Goal: Task Accomplishment & Management: Use online tool/utility

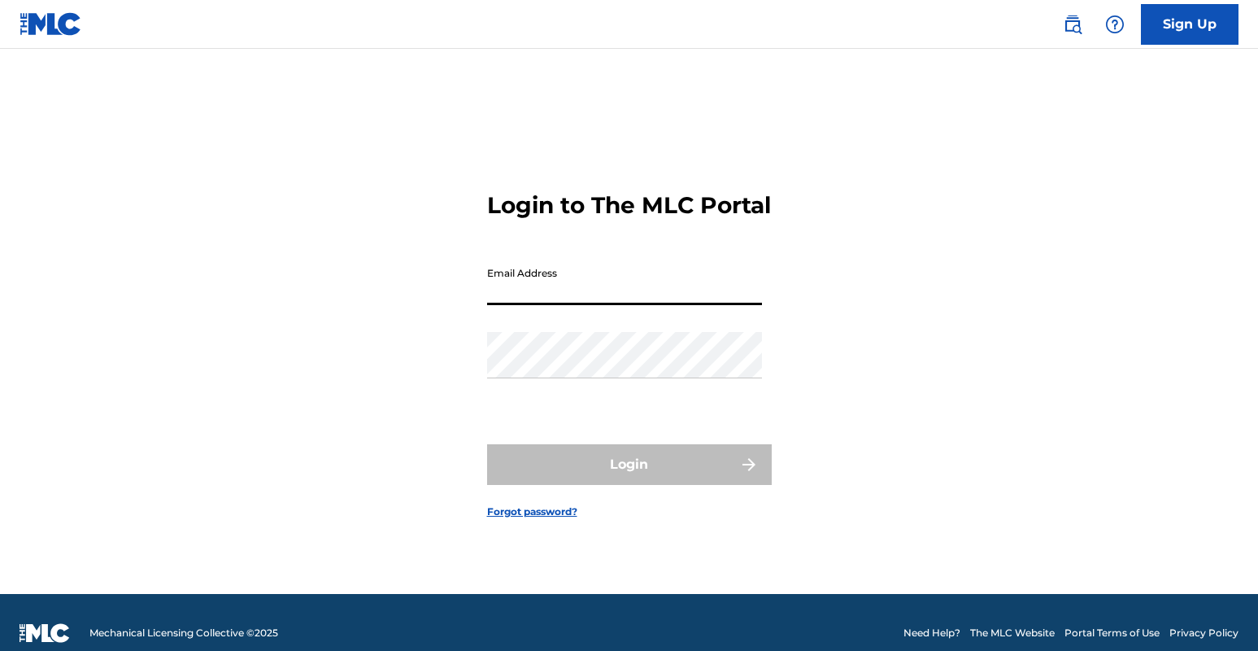
click at [620, 300] on input "Email Address" at bounding box center [624, 282] width 275 height 46
type input "[EMAIL_ADDRESS][DOMAIN_NAME]"
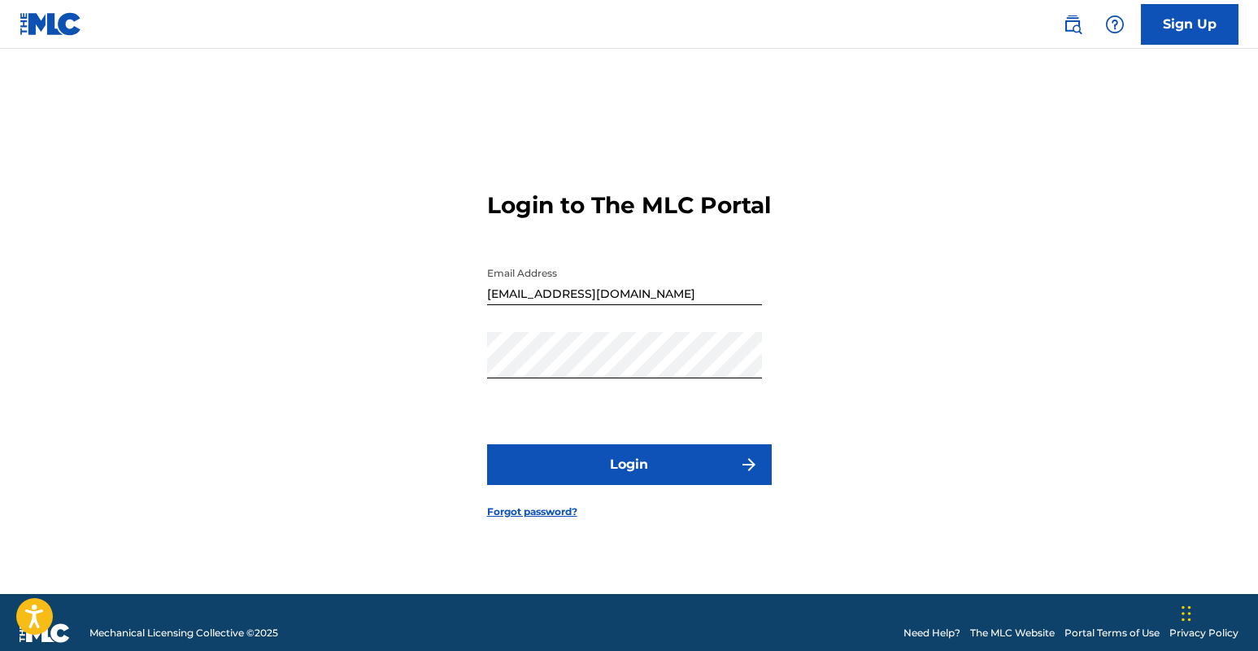
click at [635, 485] on button "Login" at bounding box center [629, 464] width 285 height 41
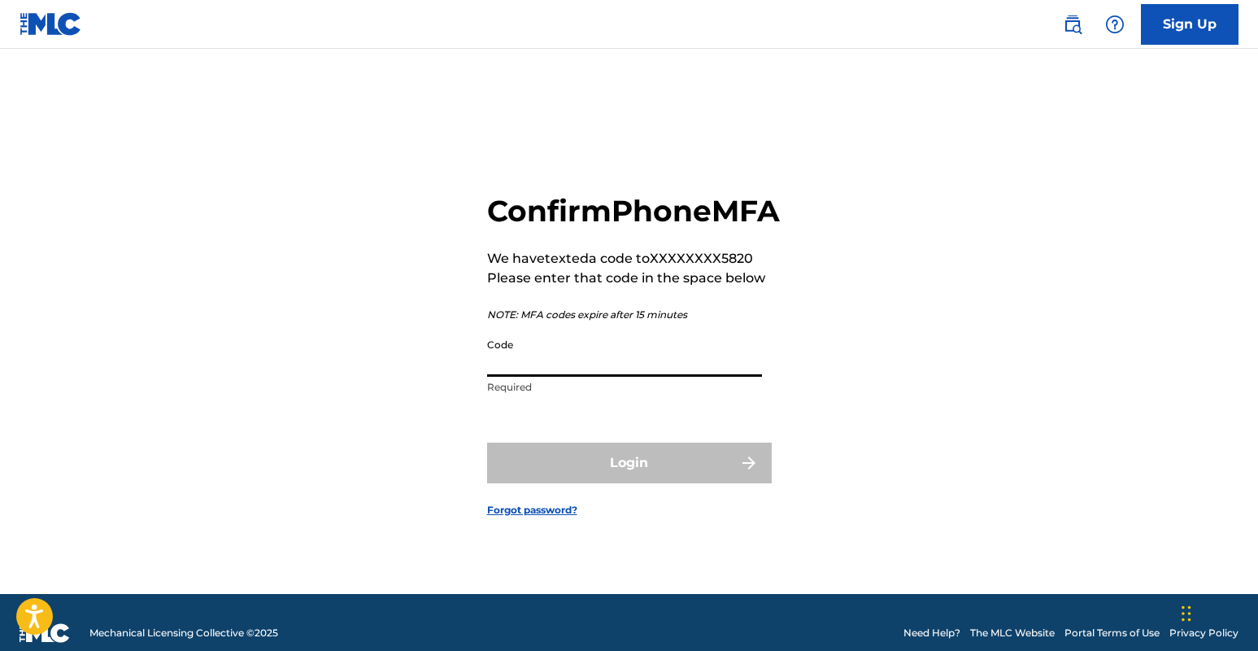
click at [522, 377] on input "Code" at bounding box center [624, 353] width 275 height 46
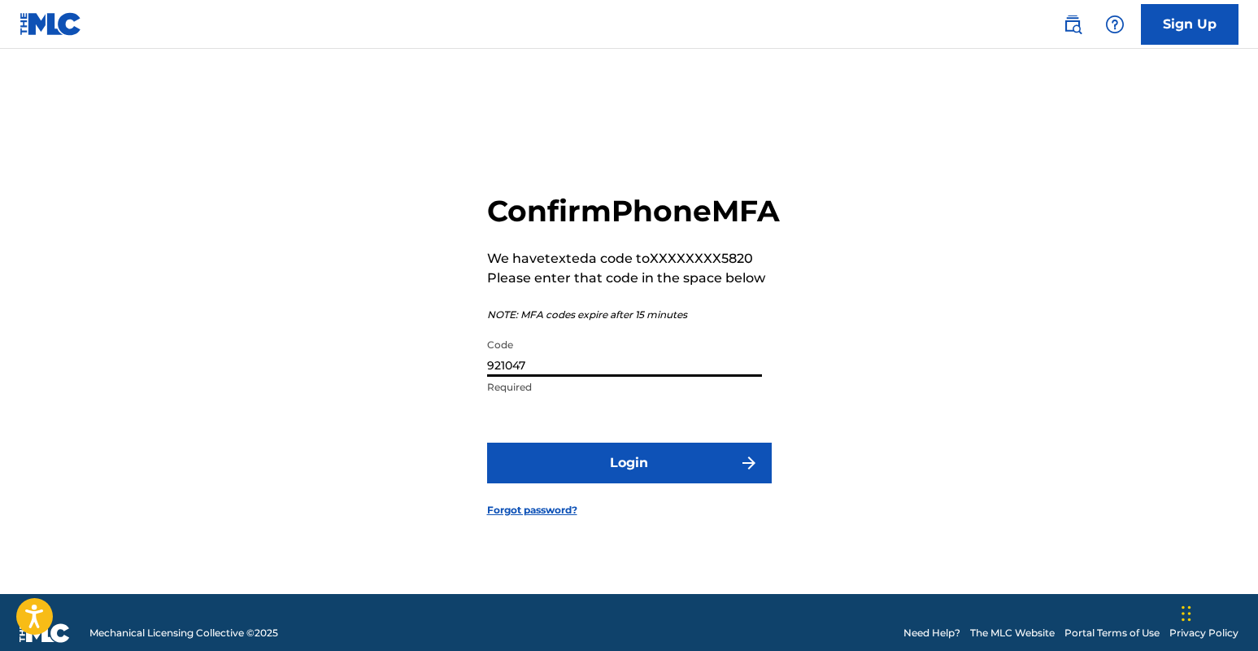
type input "921047"
click at [487, 442] on button "Login" at bounding box center [629, 462] width 285 height 41
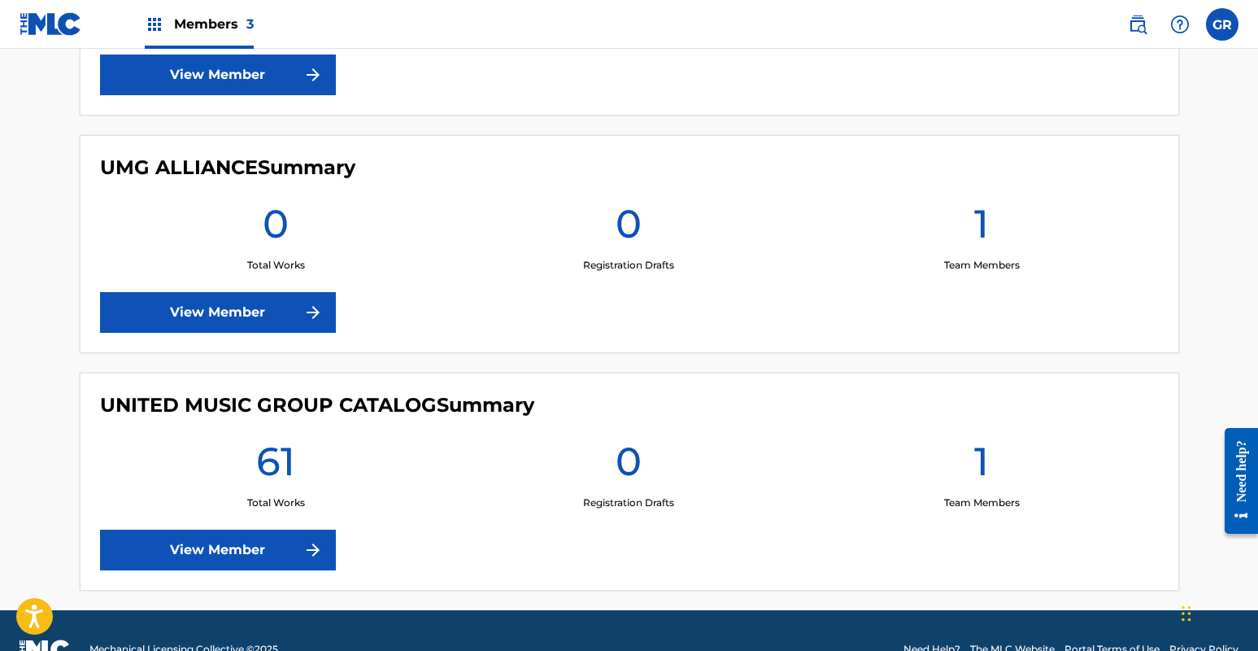
scroll to position [657, 0]
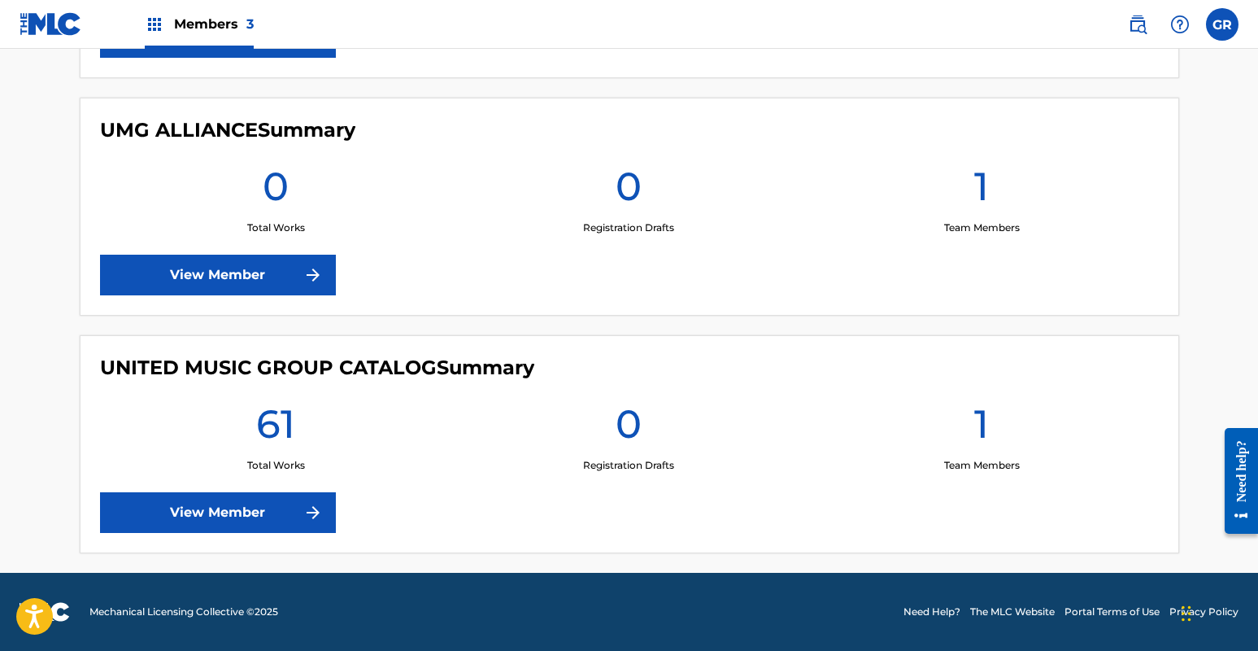
click at [272, 511] on link "View Member" at bounding box center [218, 512] width 236 height 41
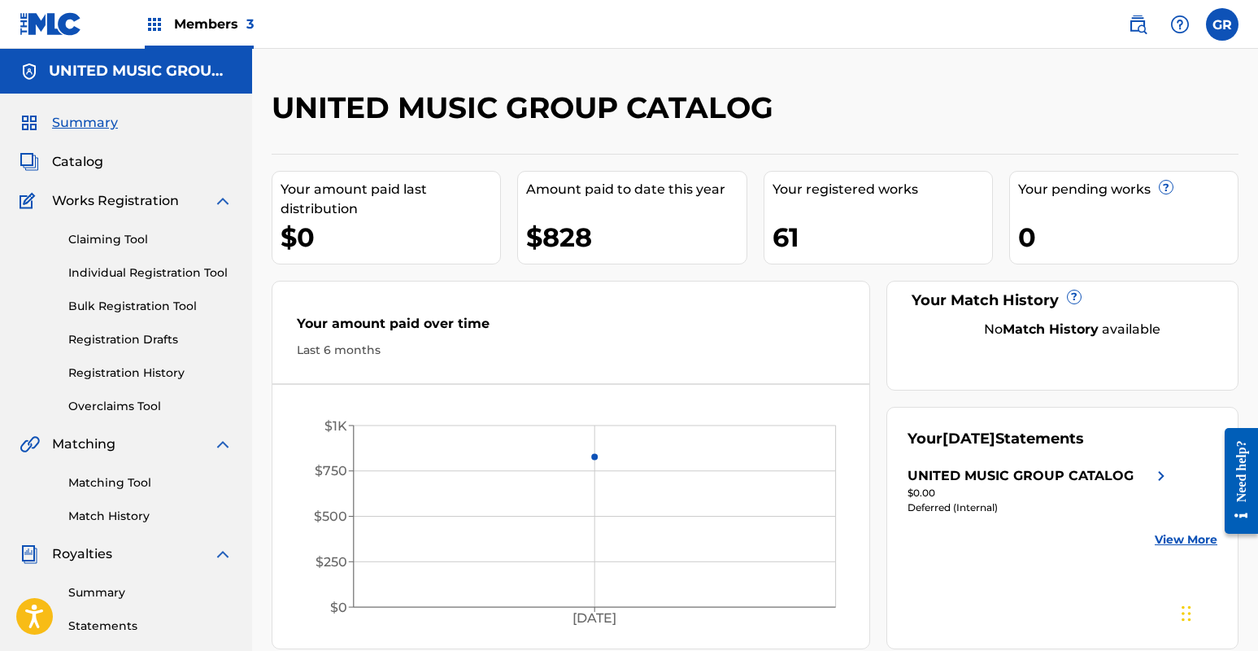
scroll to position [92, 0]
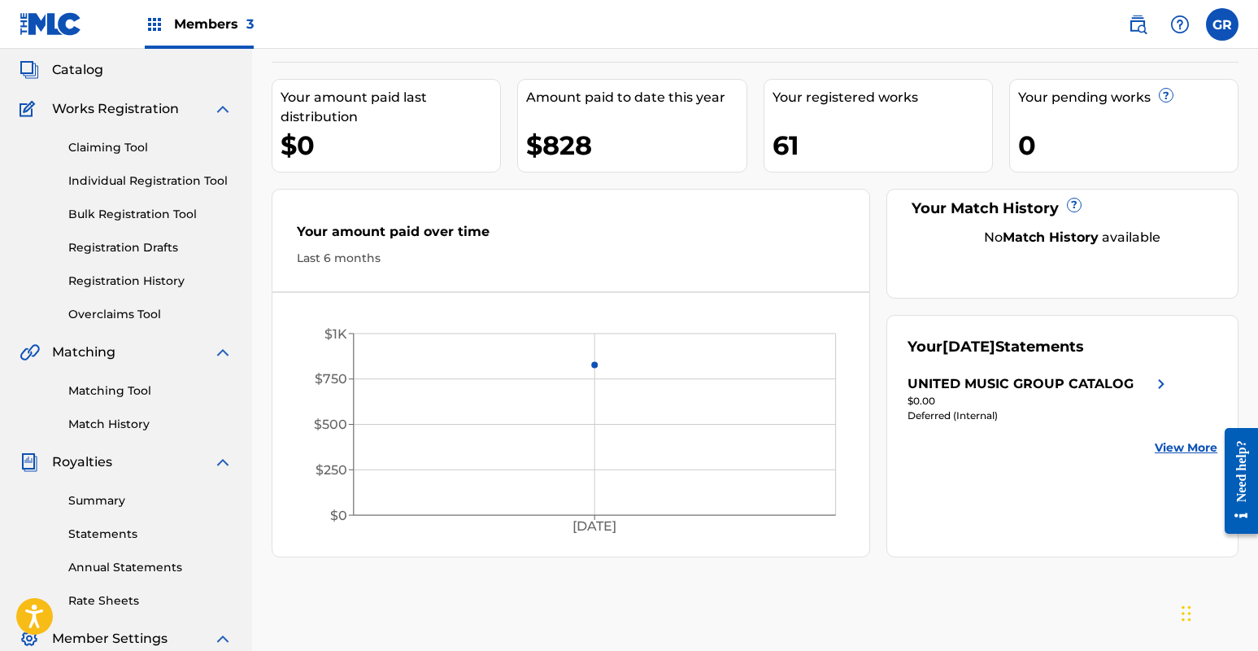
click at [141, 317] on link "Overclaims Tool" at bounding box center [150, 314] width 164 height 17
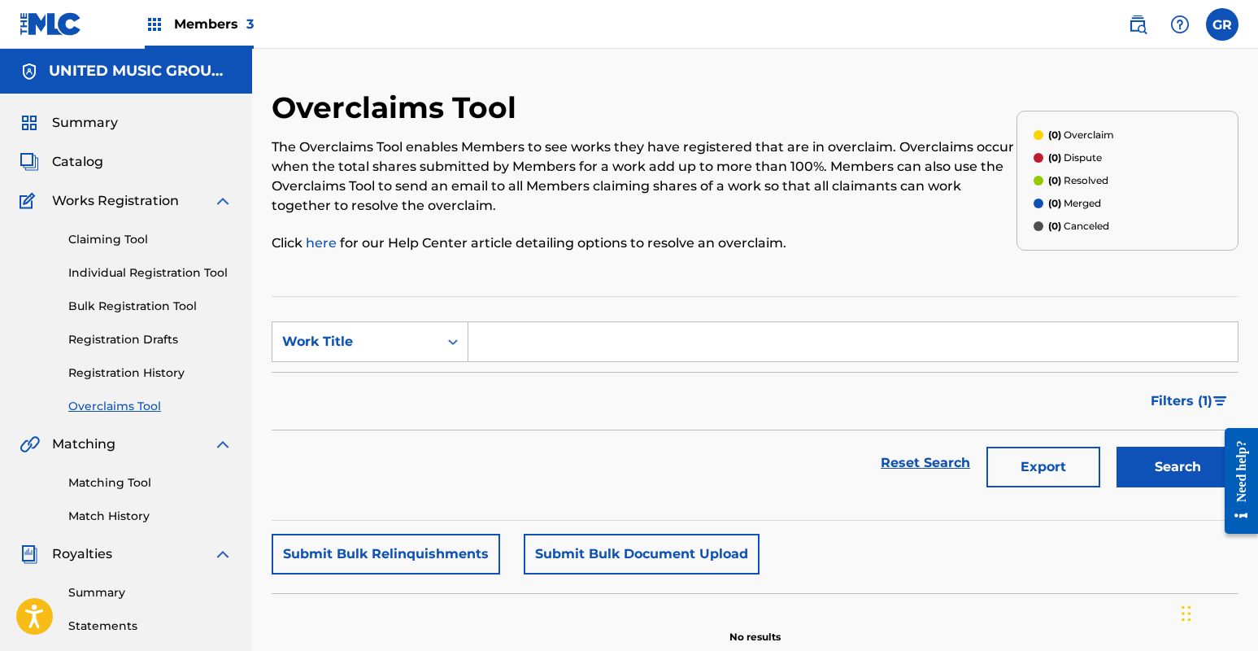
click at [594, 337] on input "Search Form" at bounding box center [852, 341] width 769 height 39
paste input "[PERSON_NAME]"
type input "[PERSON_NAME]"
click at [454, 346] on icon "Search Form" at bounding box center [453, 341] width 16 height 16
click at [573, 417] on div "Filters ( 1 )" at bounding box center [755, 401] width 967 height 59
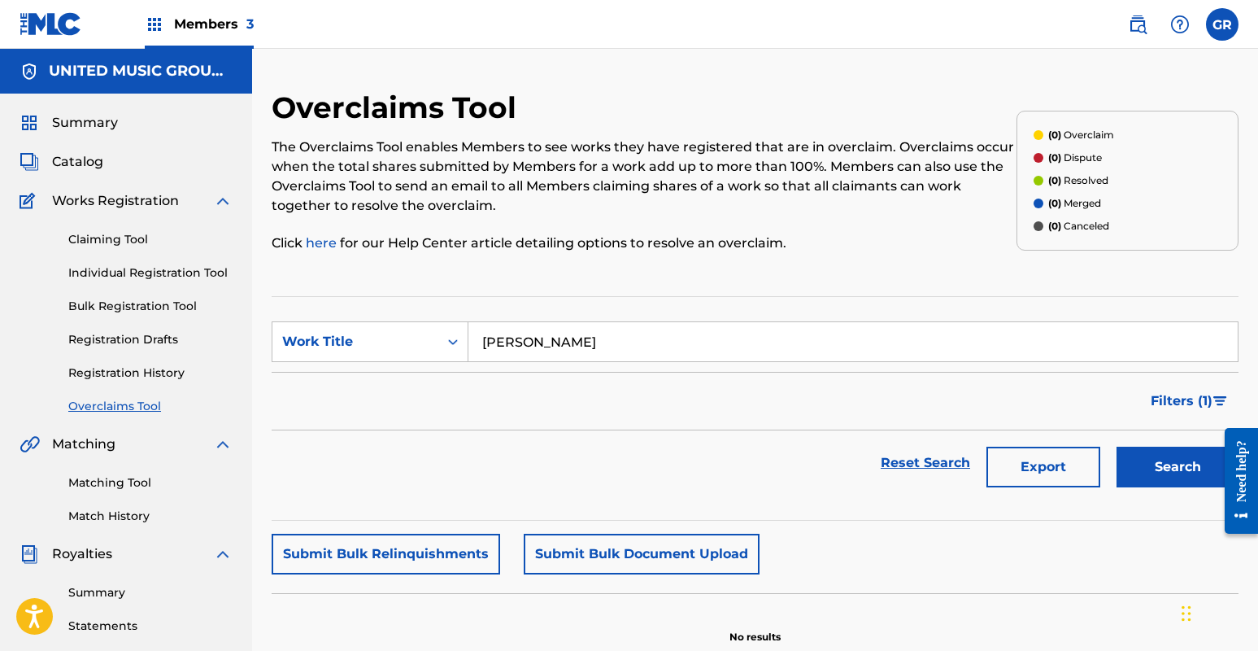
click at [1180, 465] on button "Search" at bounding box center [1178, 466] width 122 height 41
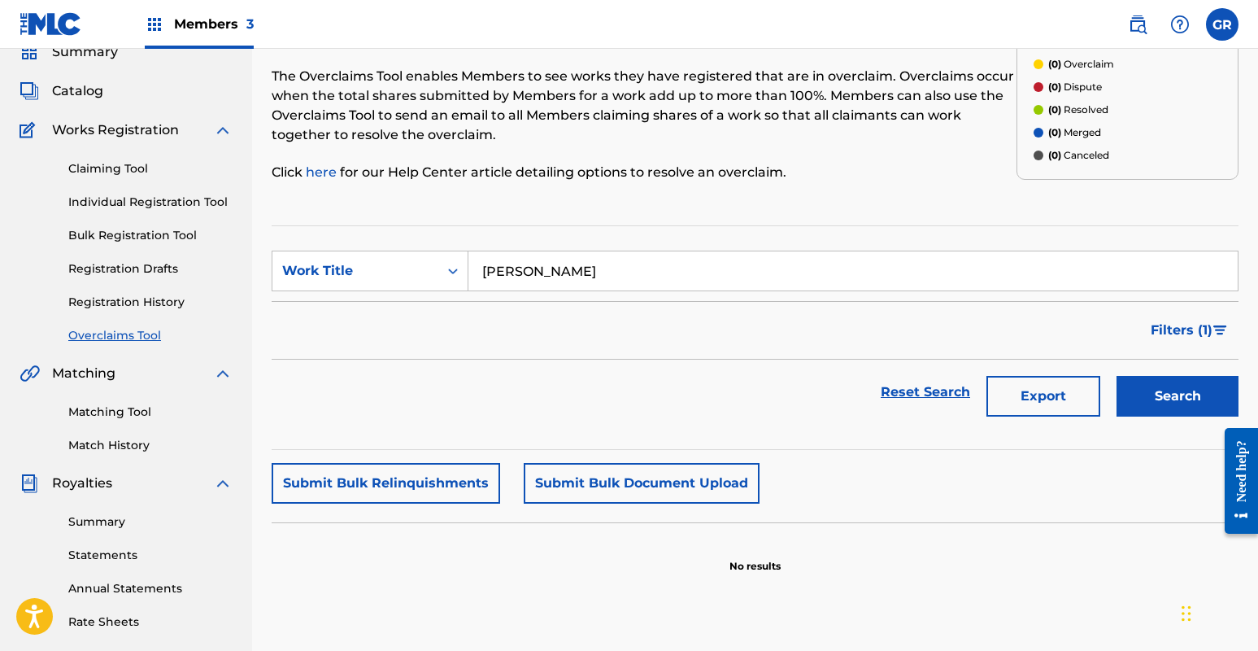
scroll to position [34, 0]
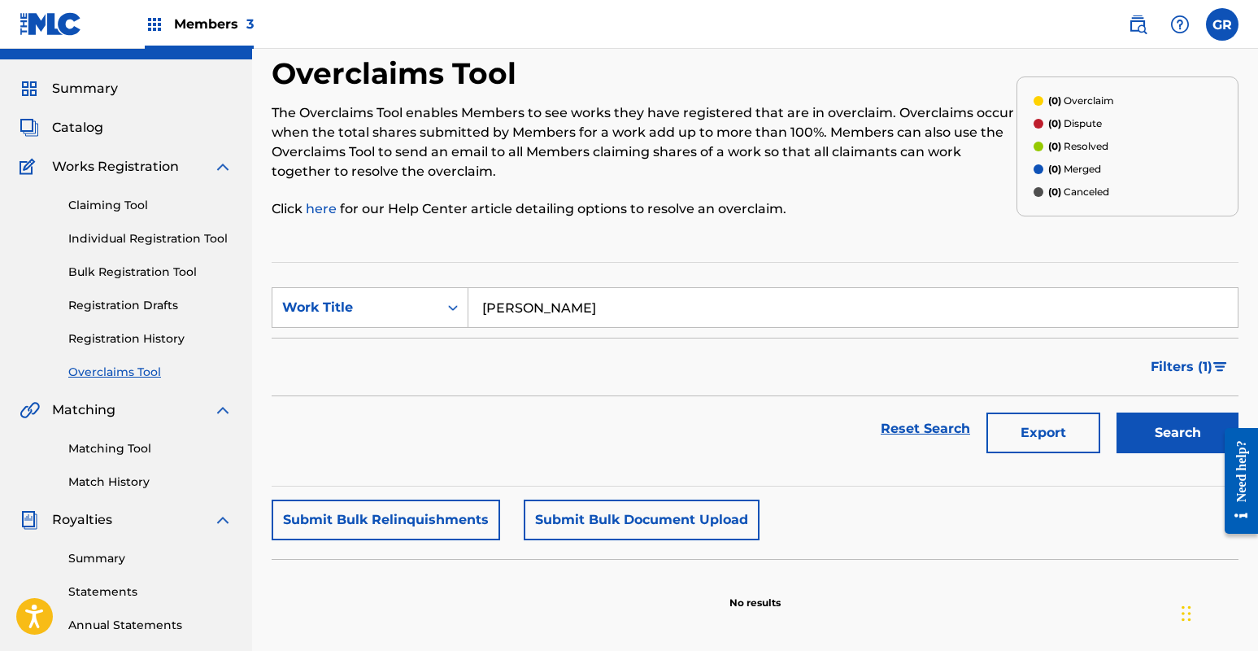
click at [133, 208] on link "Claiming Tool" at bounding box center [150, 205] width 164 height 17
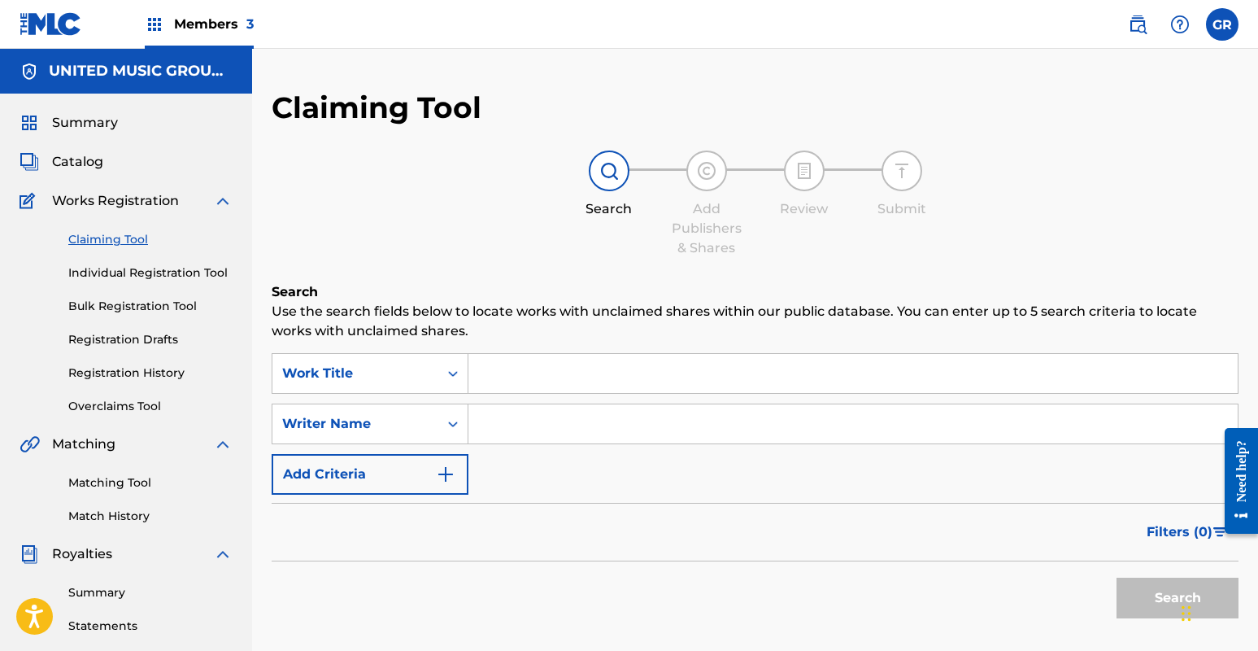
click at [533, 387] on input "Search Form" at bounding box center [852, 373] width 769 height 39
paste input "[PERSON_NAME]"
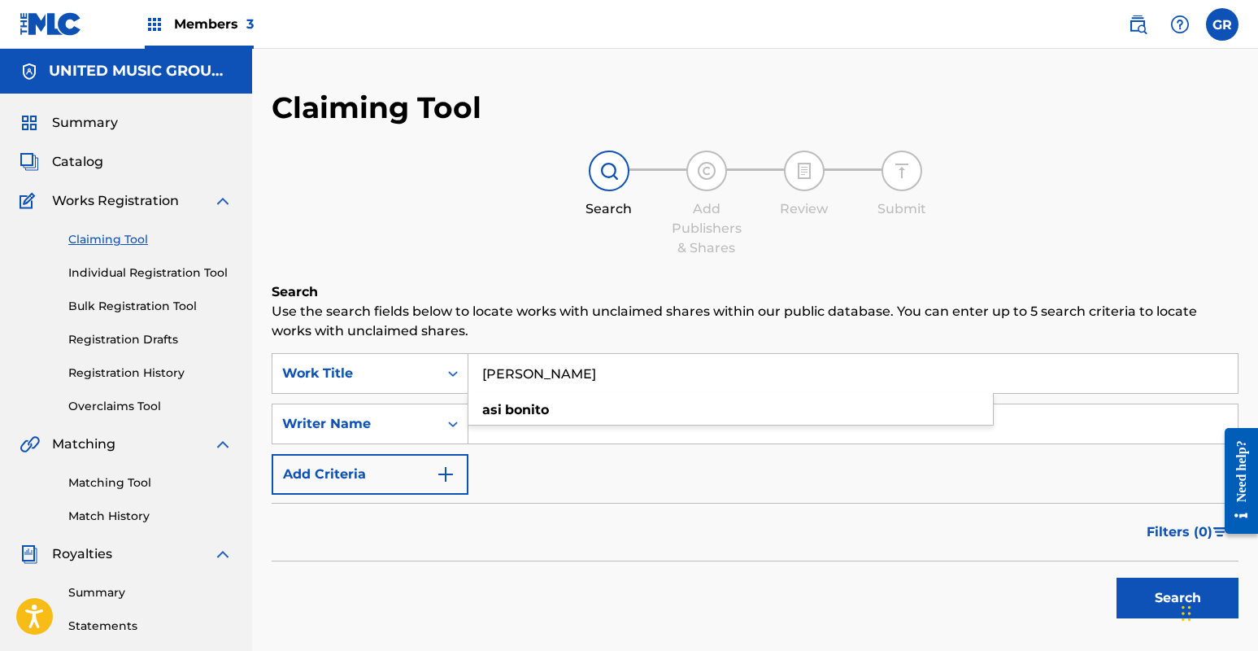
type input "[PERSON_NAME]"
click at [534, 438] on input "Search Form" at bounding box center [852, 423] width 769 height 39
click at [1117, 577] on button "Search" at bounding box center [1178, 597] width 122 height 41
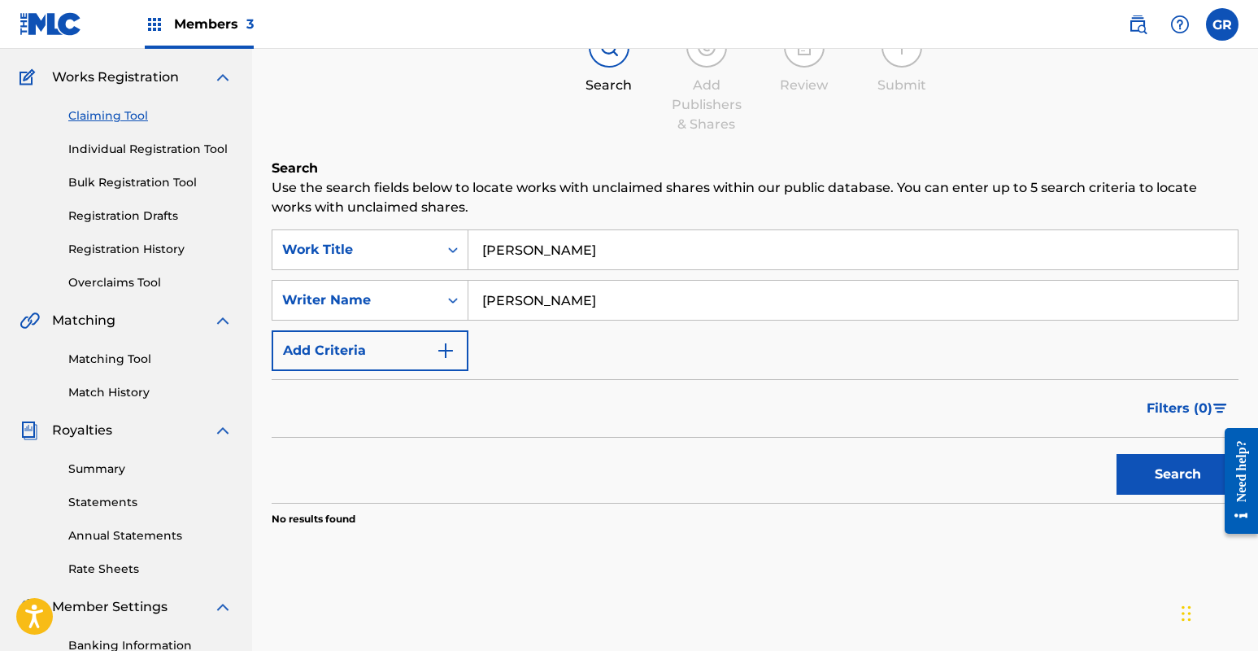
scroll to position [250, 0]
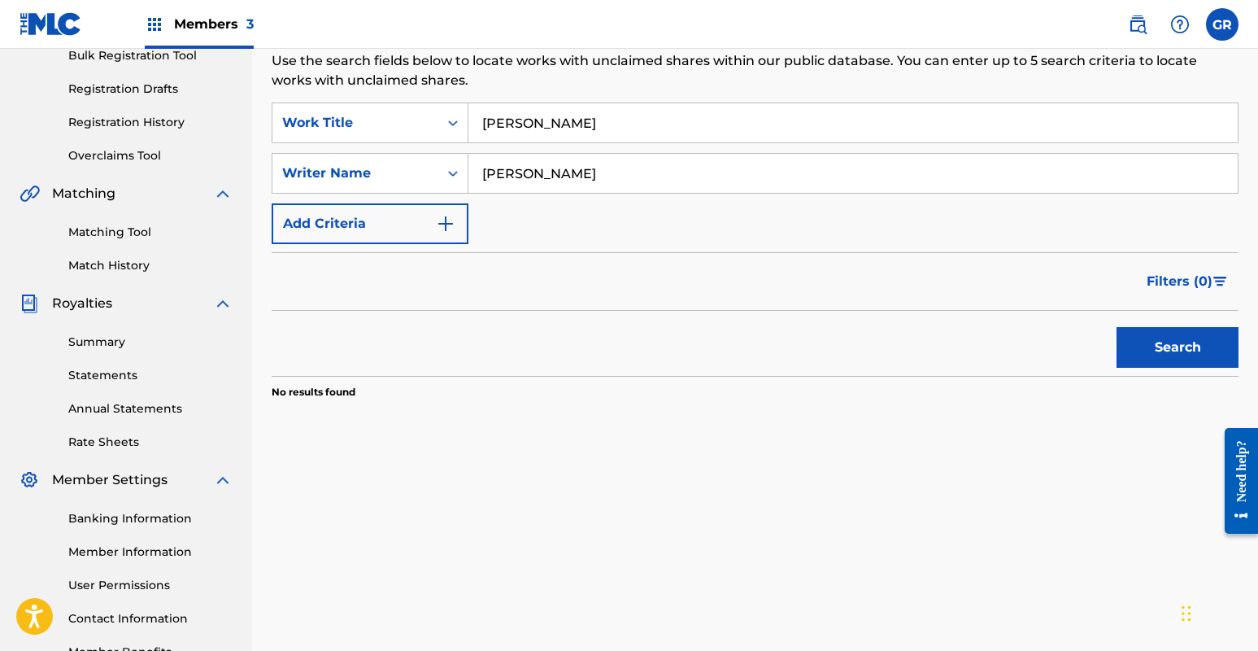
click at [601, 168] on input "[PERSON_NAME]" at bounding box center [852, 173] width 769 height 39
type input "F"
type input "[PERSON_NAME]"
click at [1117, 327] on button "Search" at bounding box center [1178, 347] width 122 height 41
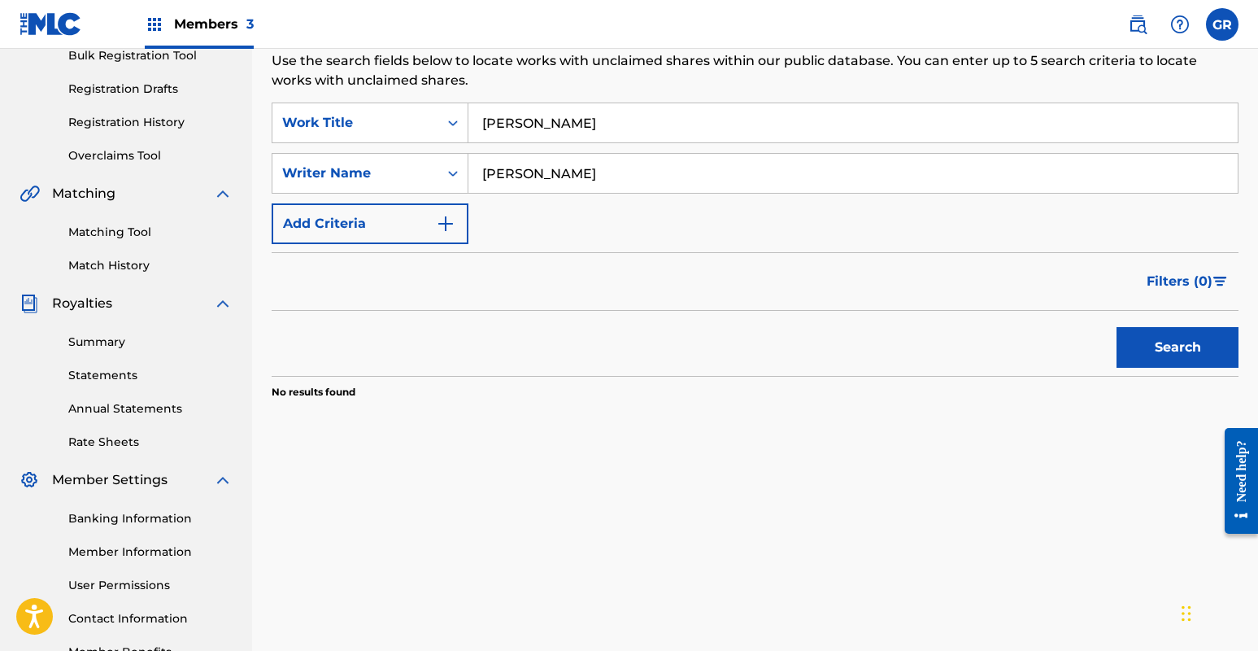
click at [1160, 338] on button "Search" at bounding box center [1178, 347] width 122 height 41
click at [655, 171] on input "[PERSON_NAME]" at bounding box center [852, 173] width 769 height 39
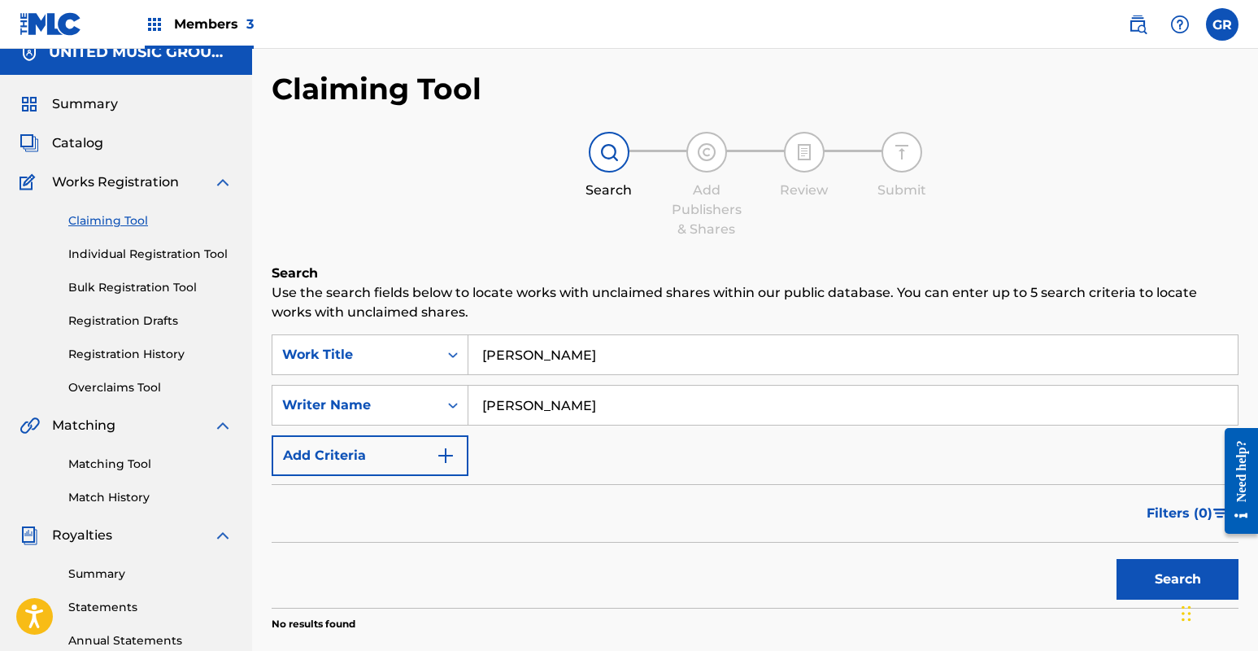
scroll to position [0, 0]
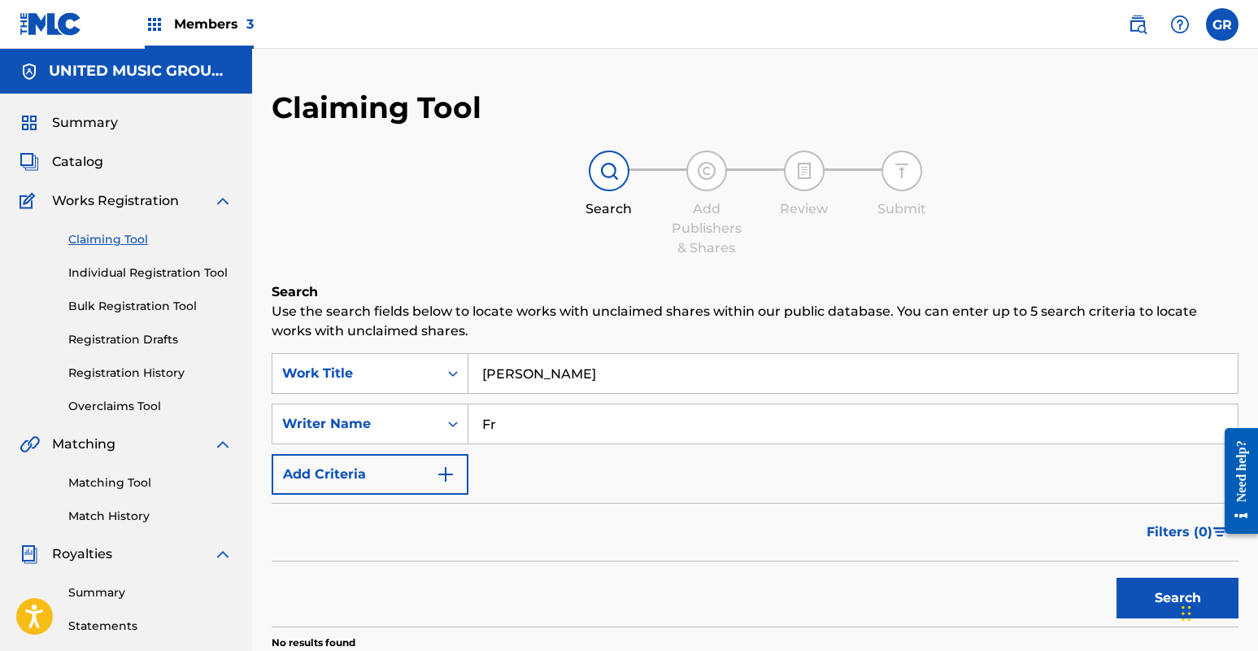
type input "F"
click at [582, 385] on input "[PERSON_NAME]" at bounding box center [852, 373] width 769 height 39
type input "A"
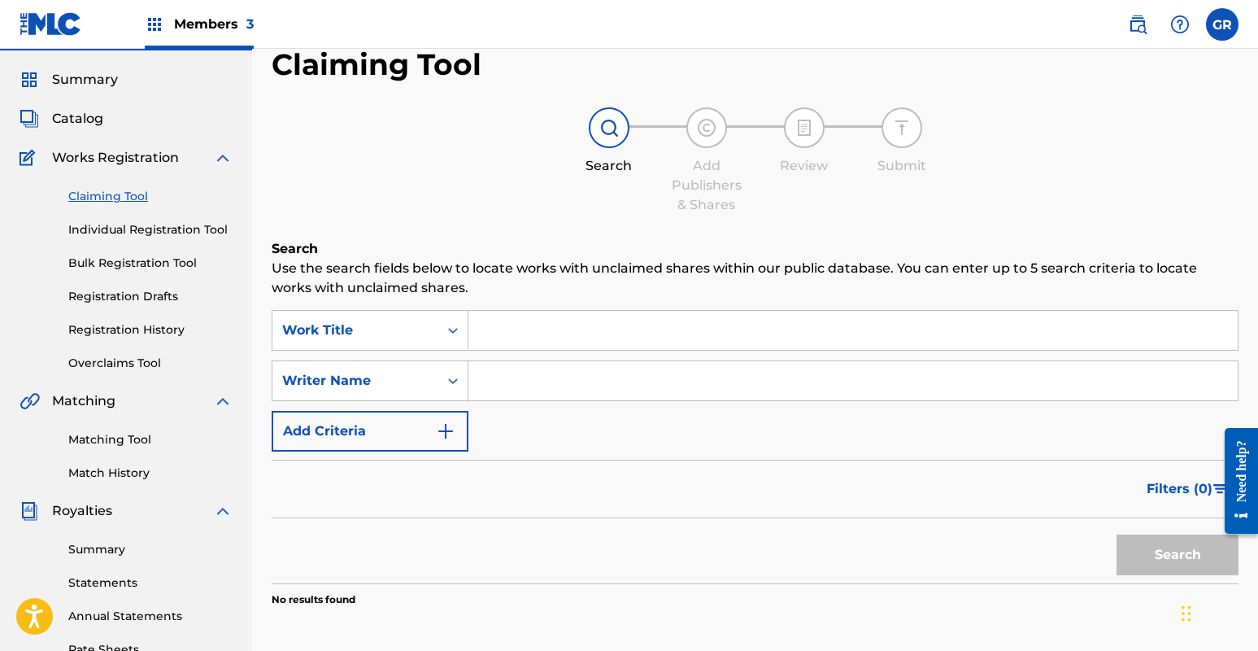
scroll to position [68, 0]
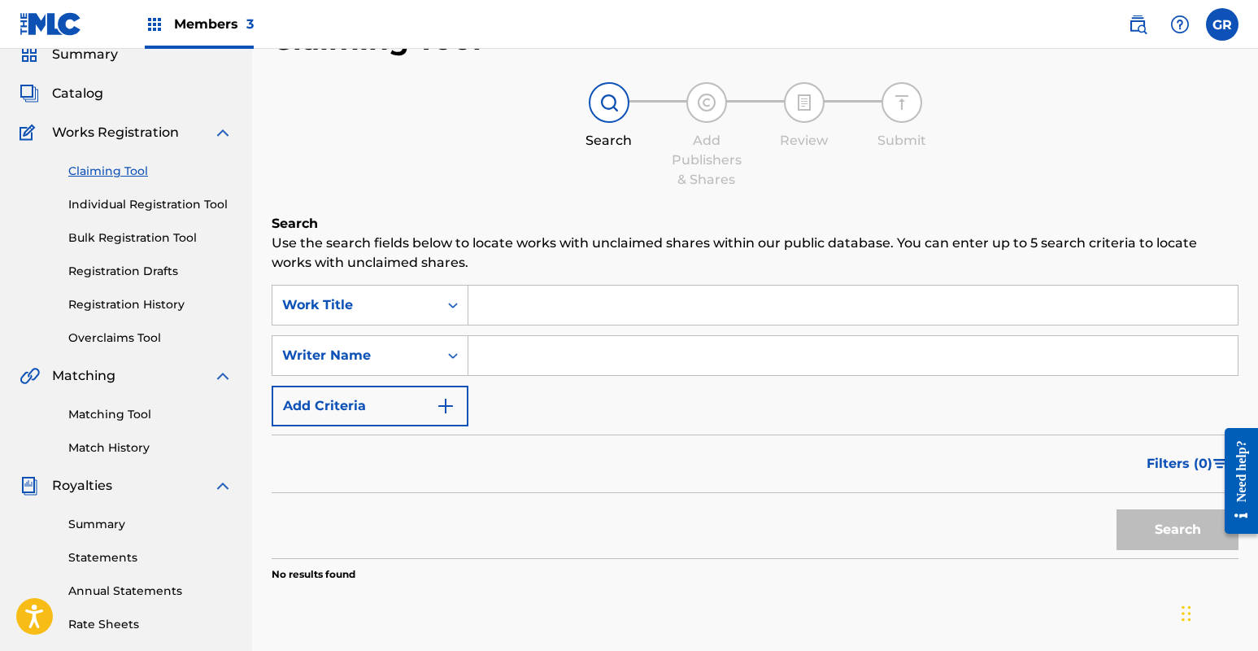
click at [133, 307] on link "Registration History" at bounding box center [150, 304] width 164 height 17
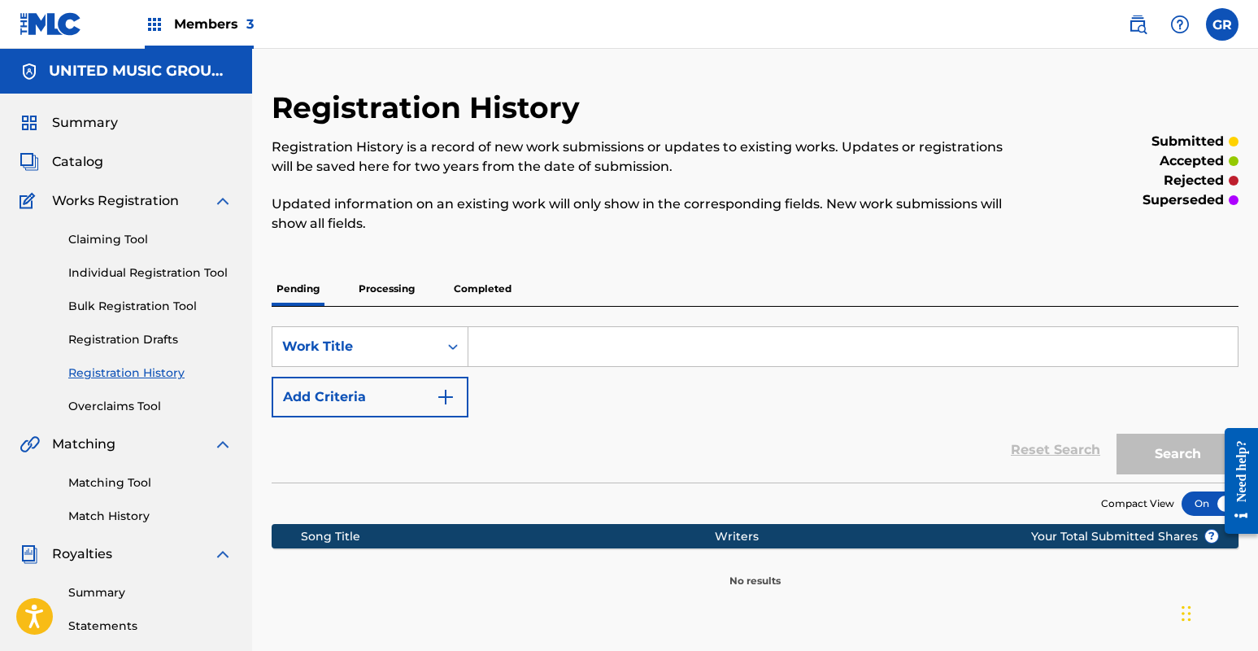
click at [94, 155] on span "Catalog" at bounding box center [77, 162] width 51 height 20
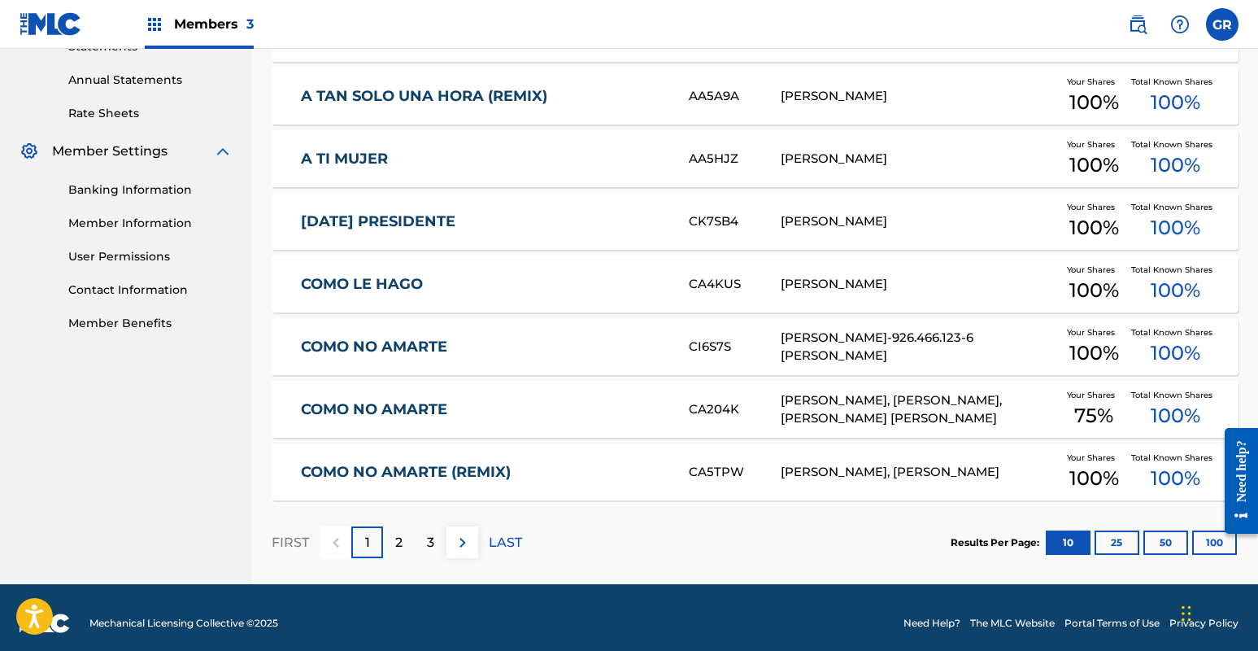
scroll to position [590, 0]
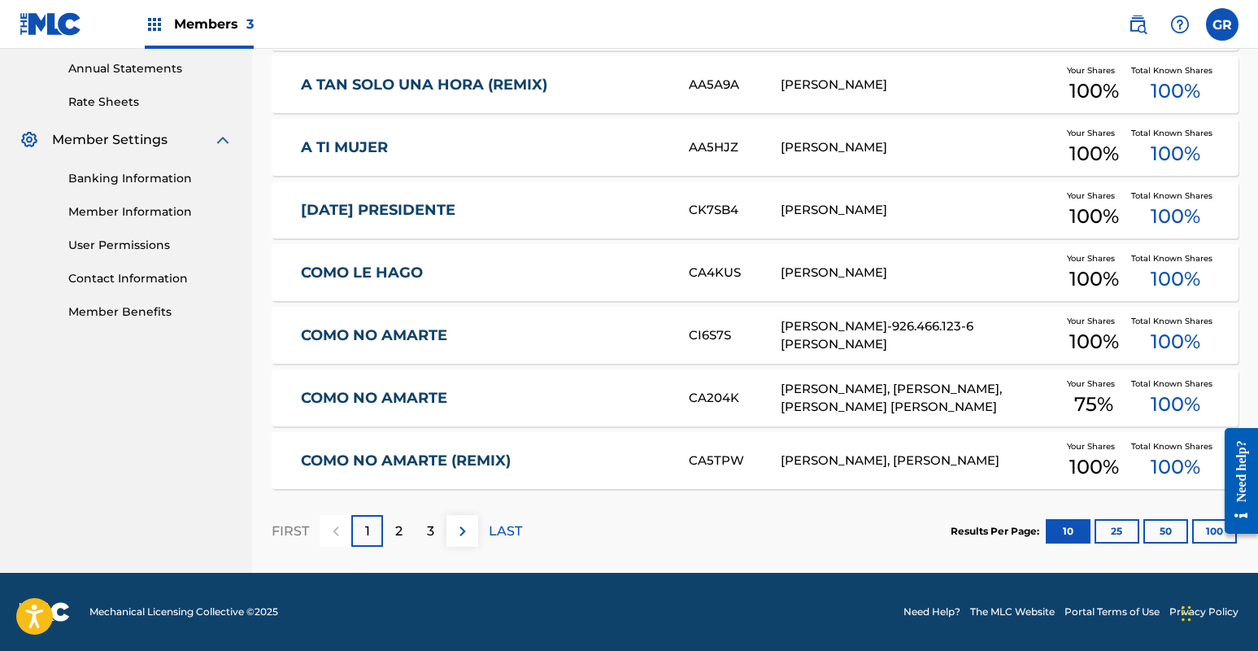
click at [369, 462] on link "COMO NO AMARTE (REMIX)" at bounding box center [484, 460] width 367 height 19
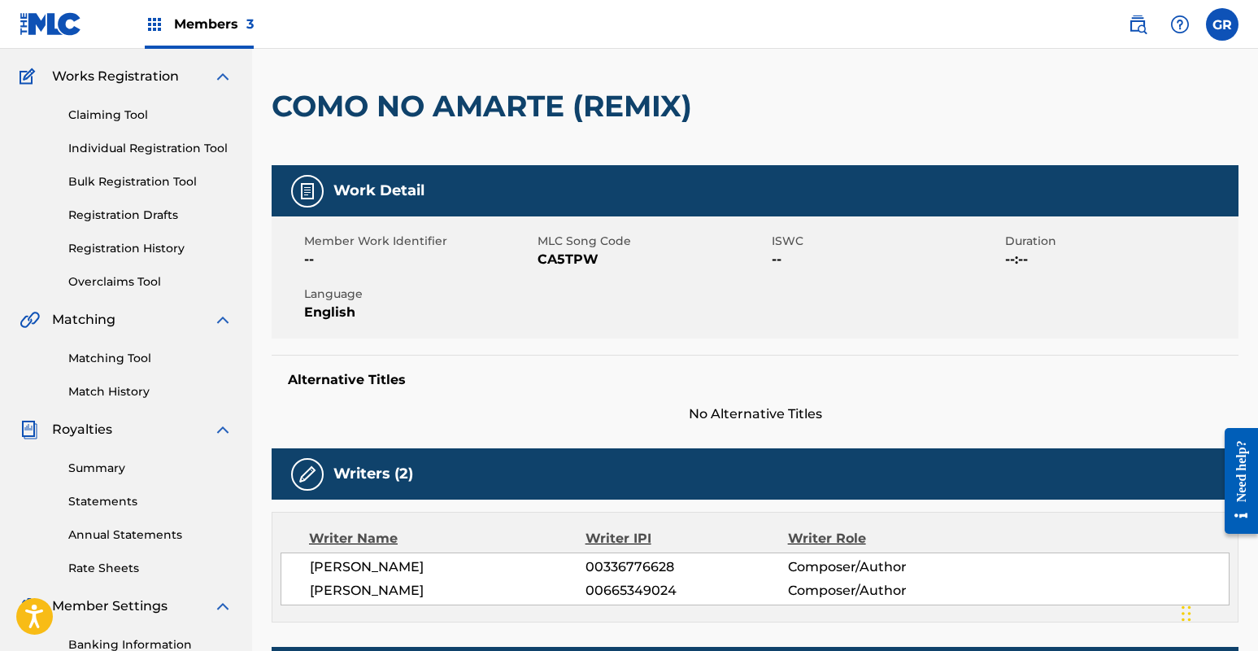
scroll to position [137, 0]
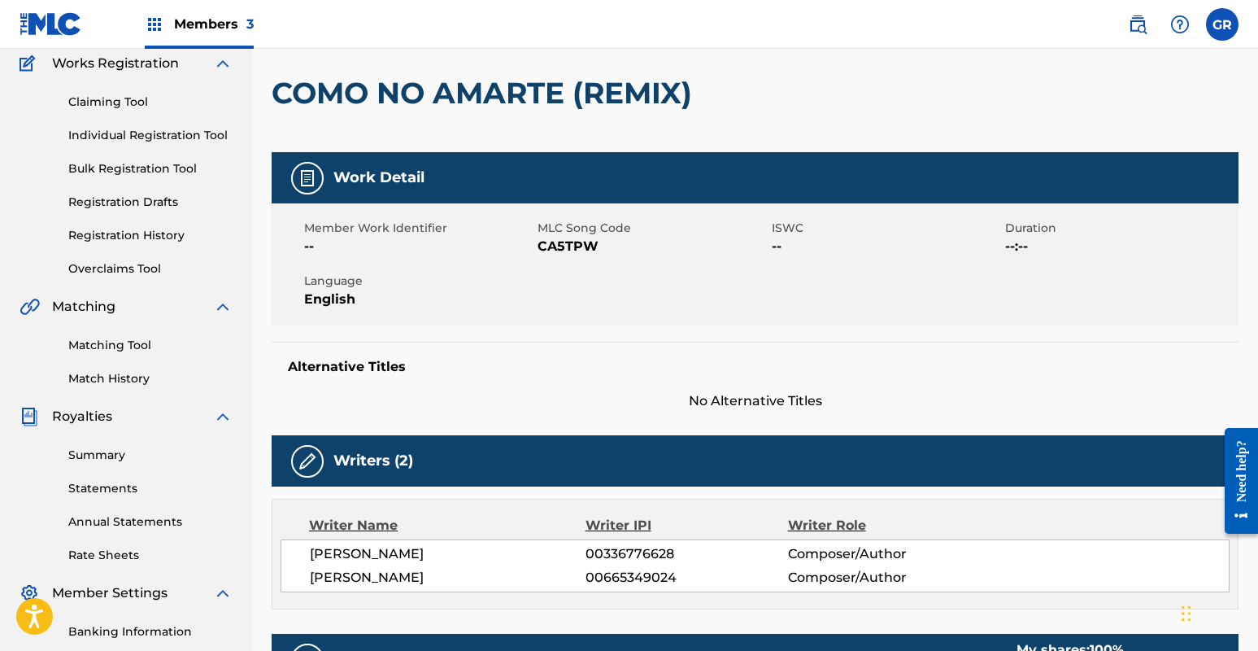
click at [118, 272] on link "Overclaims Tool" at bounding box center [150, 268] width 164 height 17
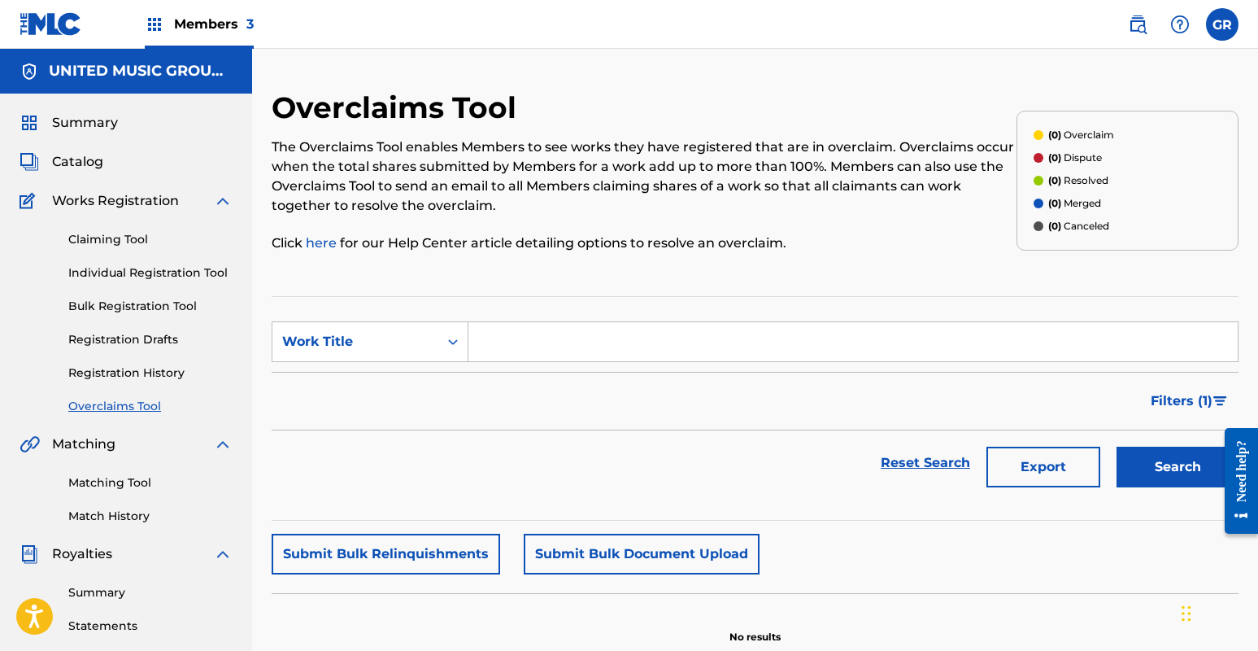
click at [128, 244] on link "Claiming Tool" at bounding box center [150, 239] width 164 height 17
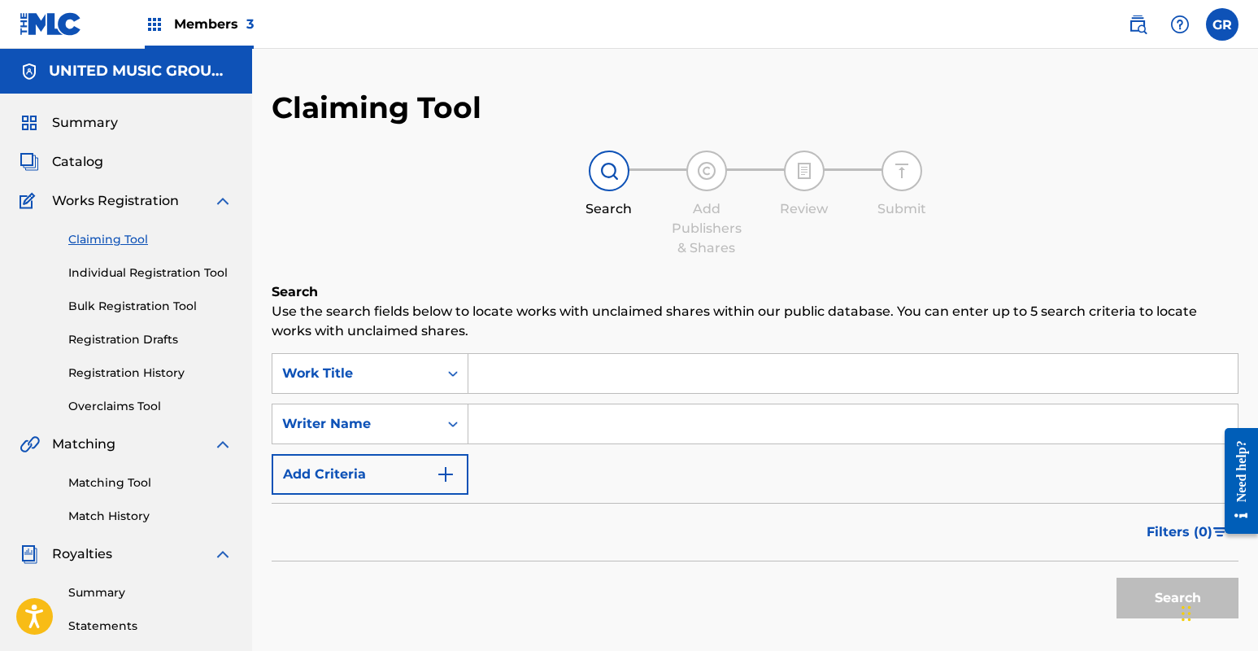
click at [487, 372] on input "Search Form" at bounding box center [852, 373] width 769 height 39
paste input "734613"
type input "7"
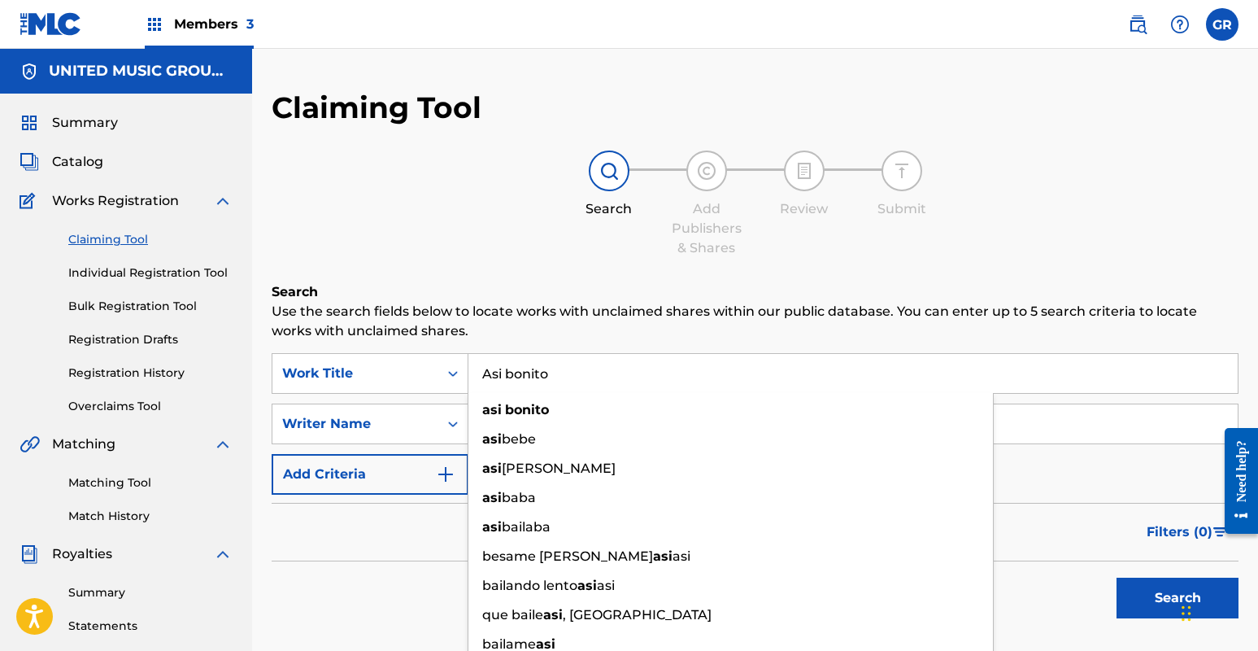
type input "Asi bonito"
click at [668, 333] on p "Use the search fields below to locate works with unclaimed shares within our pu…" at bounding box center [755, 321] width 967 height 39
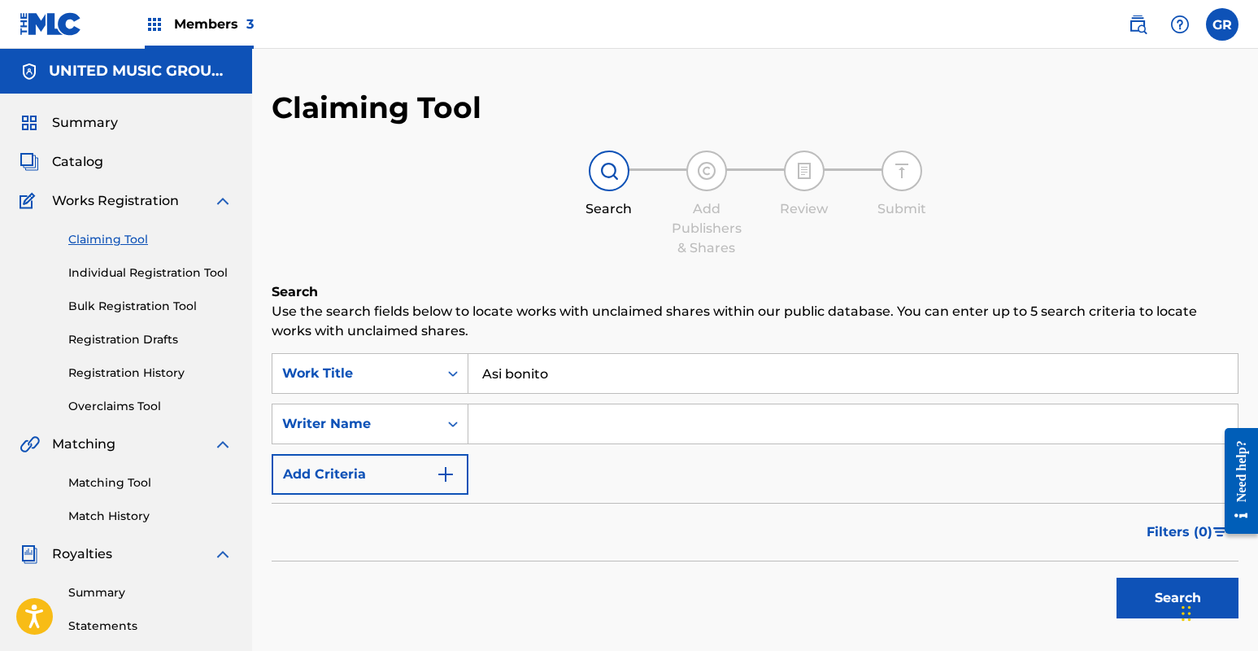
click at [499, 421] on input "Search Form" at bounding box center [852, 423] width 769 height 39
click at [1175, 606] on button "Search" at bounding box center [1178, 597] width 122 height 41
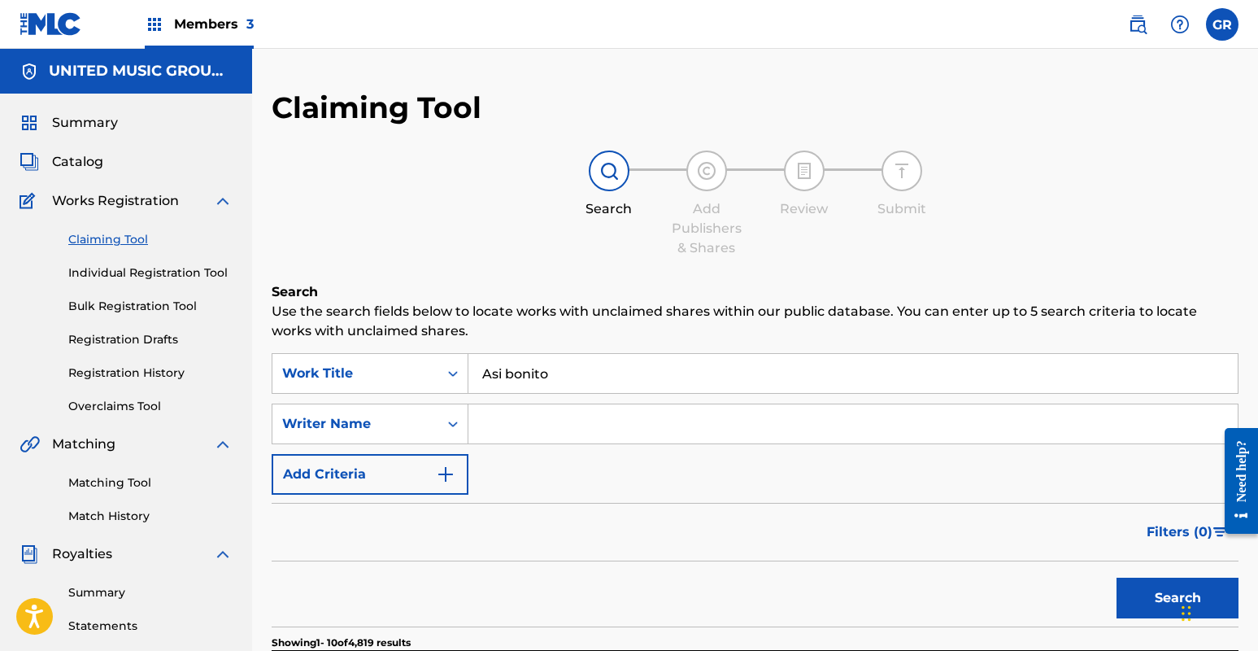
click at [507, 429] on input "Search Form" at bounding box center [852, 423] width 769 height 39
type input "[PERSON_NAME]"
click at [1174, 600] on button "Search" at bounding box center [1178, 597] width 122 height 41
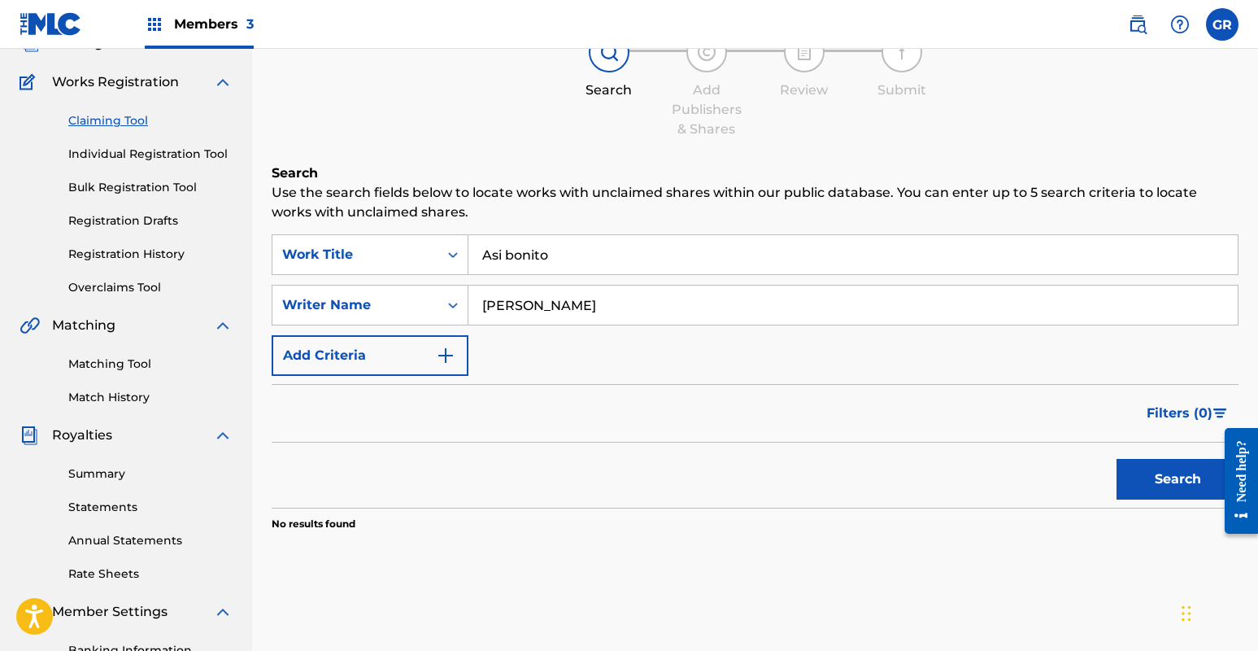
scroll to position [77, 0]
